Goal: Find specific page/section: Find specific page/section

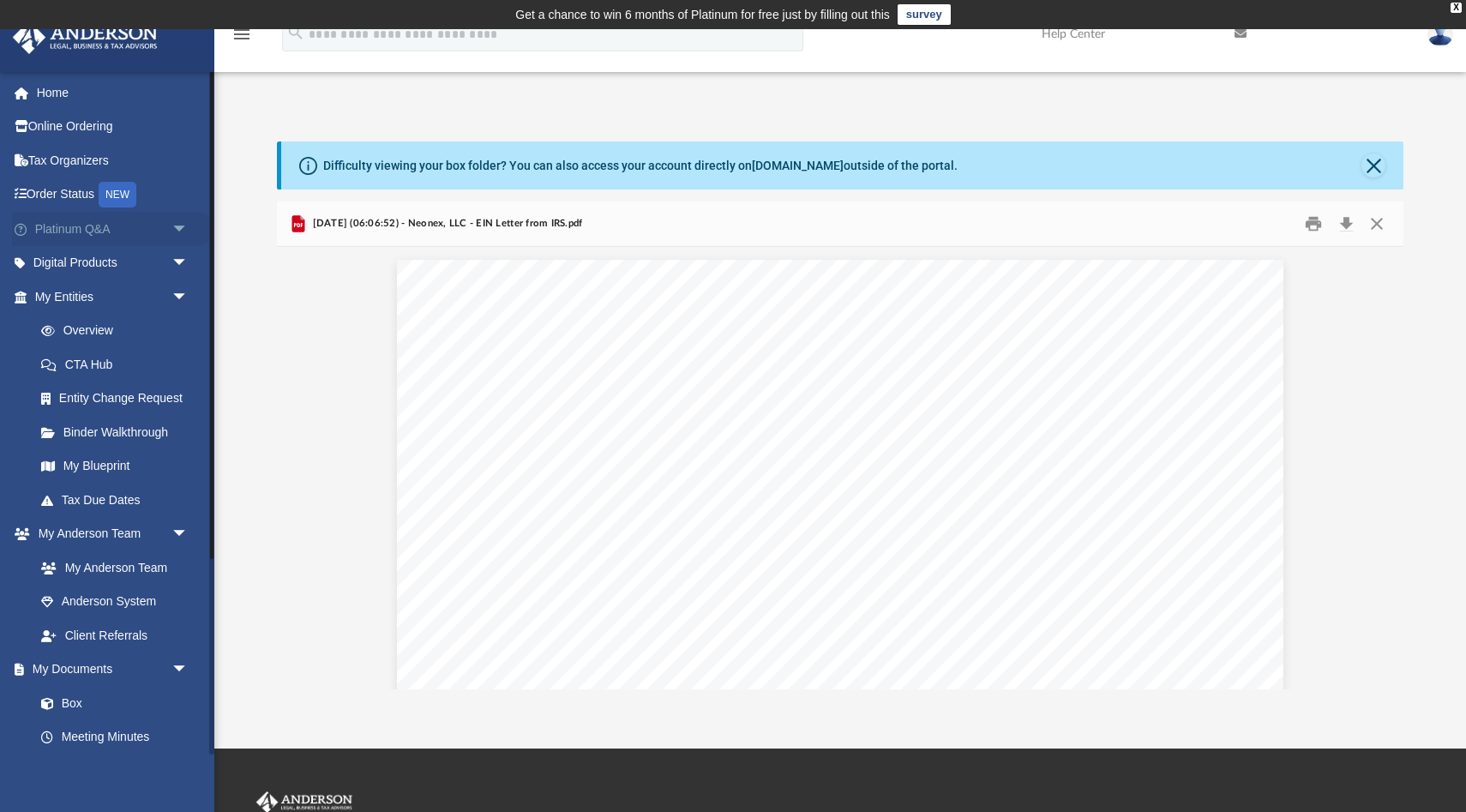
scroll to position [389, 1127]
click at [122, 566] on link "My Anderson Team" at bounding box center [119, 567] width 190 height 34
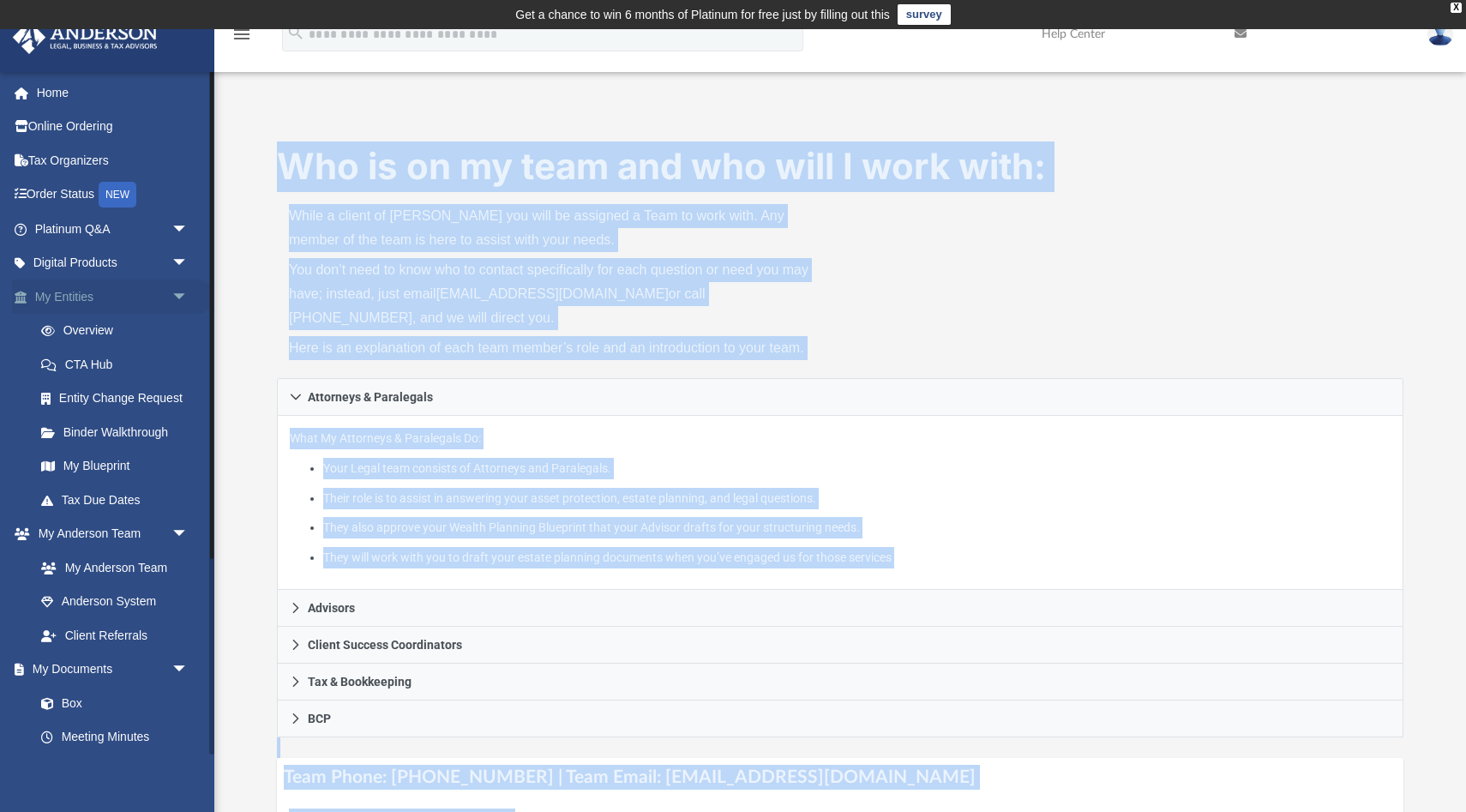
click at [70, 300] on link "My Entities arrow_drop_down" at bounding box center [113, 297] width 203 height 34
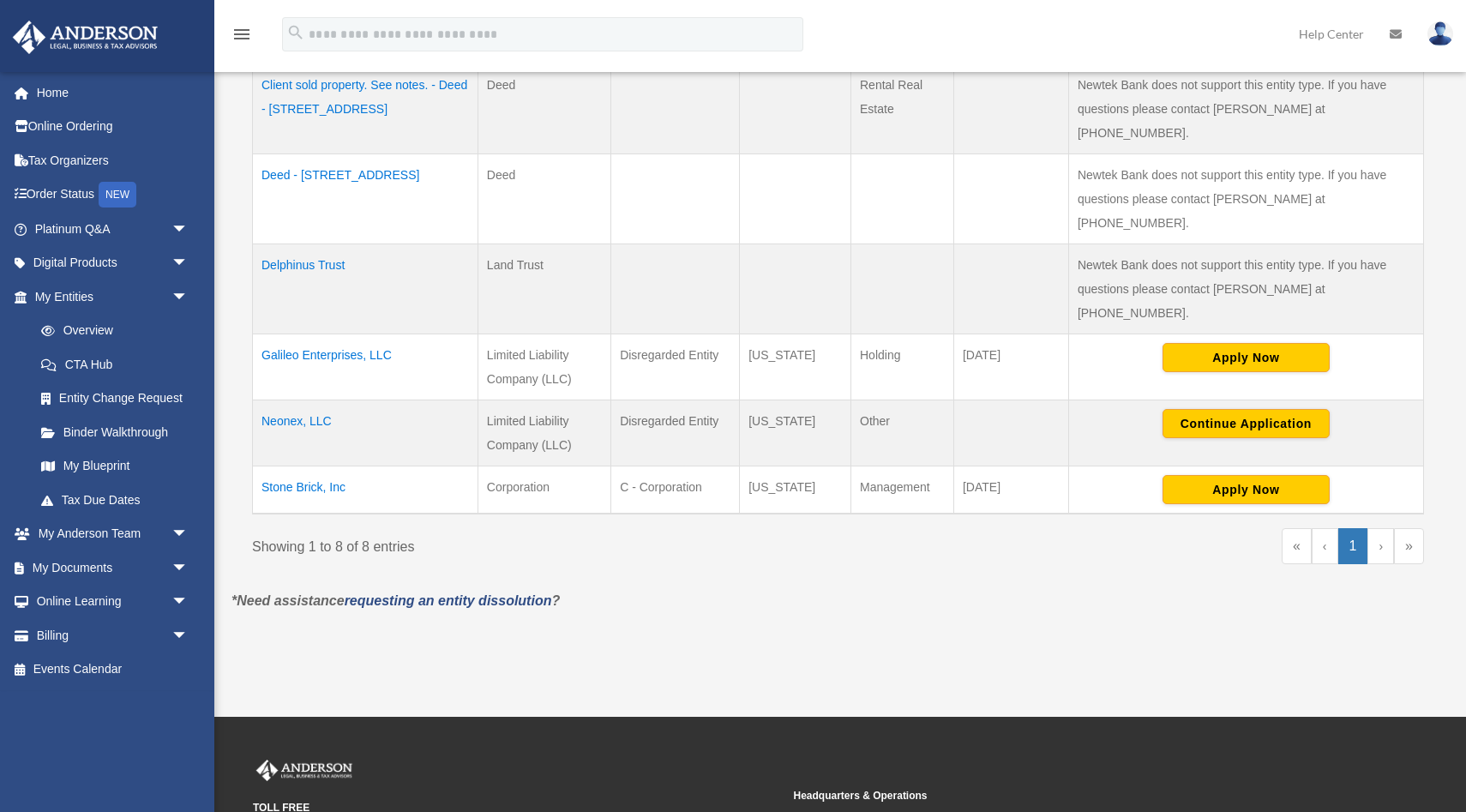
scroll to position [744, 0]
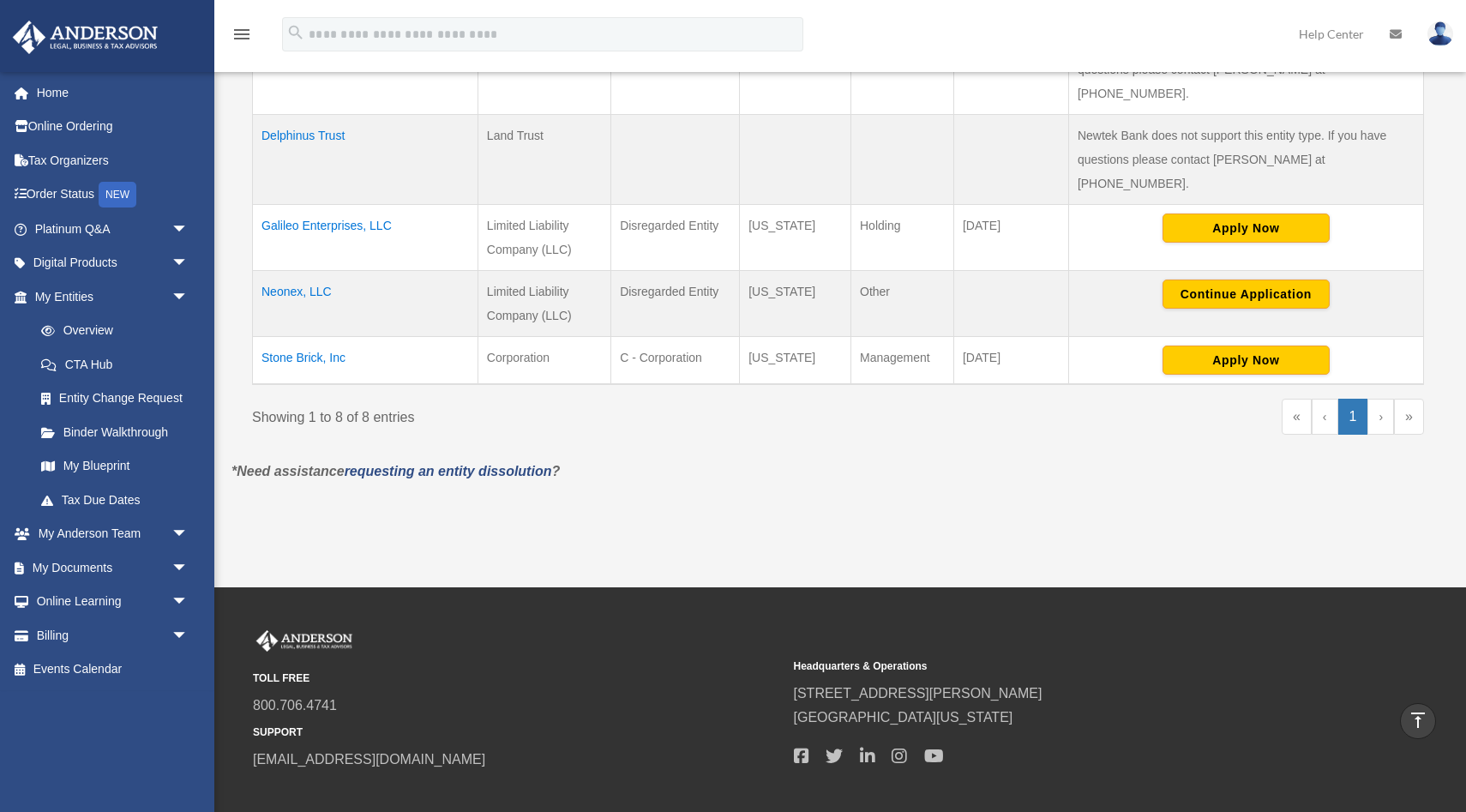
click at [314, 337] on td "Stone Brick, Inc" at bounding box center [365, 361] width 225 height 48
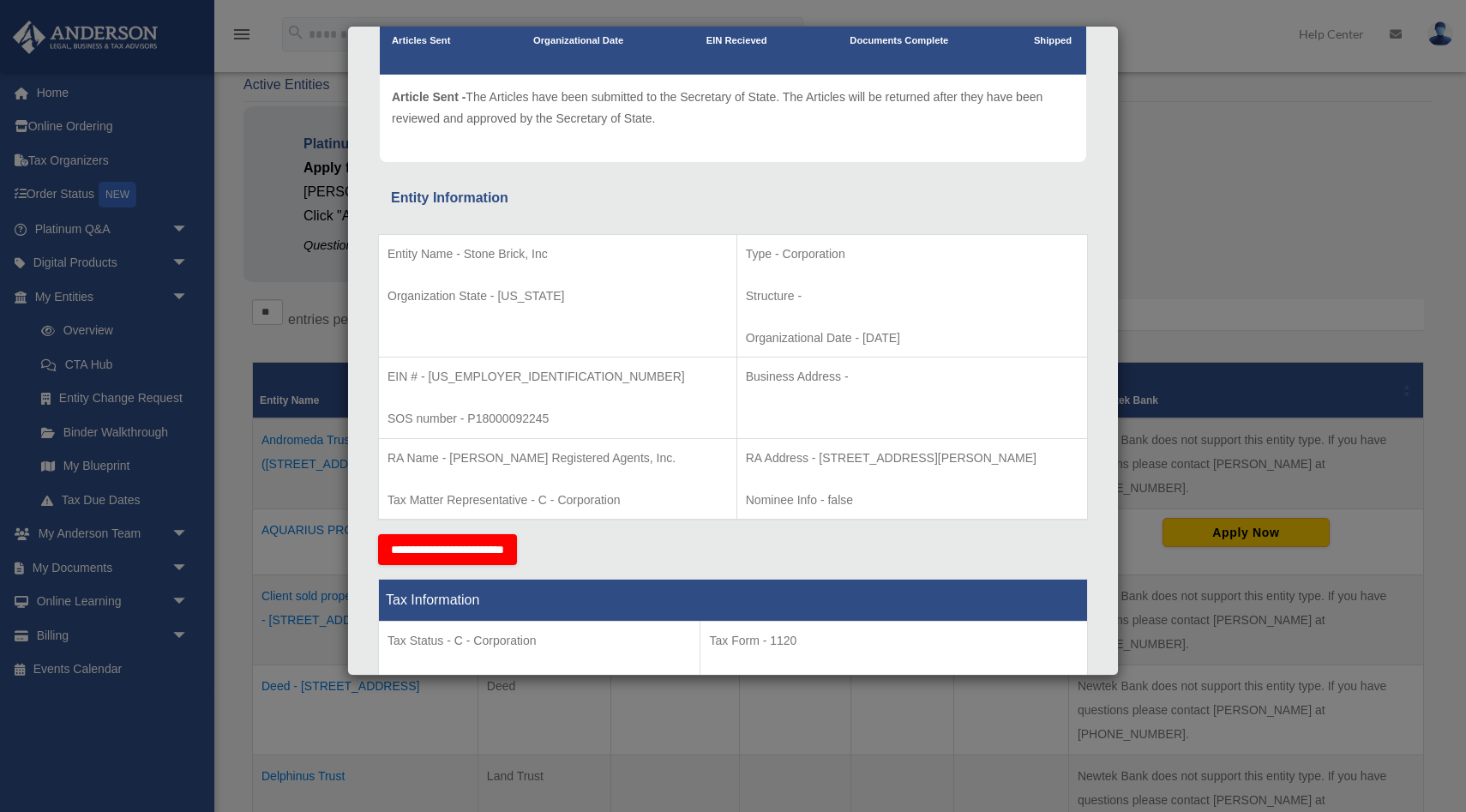
scroll to position [188, 0]
